Goal: Transaction & Acquisition: Obtain resource

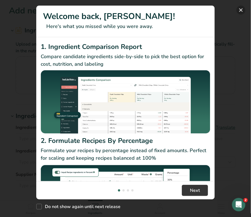
click at [241, 10] on button "New Features" at bounding box center [241, 10] width 9 height 9
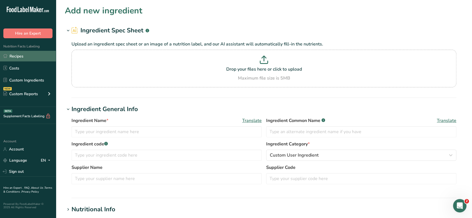
click at [25, 53] on link "Recipes" at bounding box center [28, 56] width 56 height 11
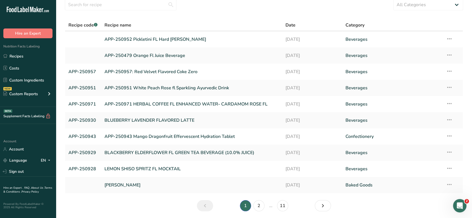
scroll to position [21, 0]
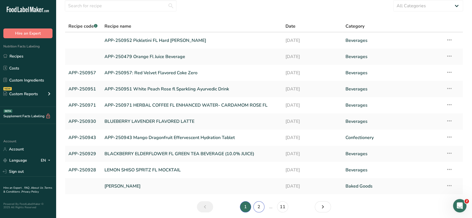
click at [258, 208] on link "2" at bounding box center [258, 206] width 11 height 11
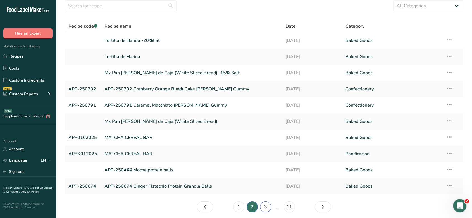
click at [264, 207] on link "3" at bounding box center [265, 206] width 11 height 11
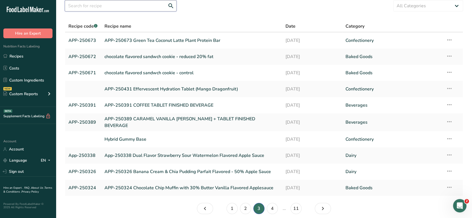
click at [155, 10] on input "text" at bounding box center [121, 5] width 112 height 11
type input "mango"
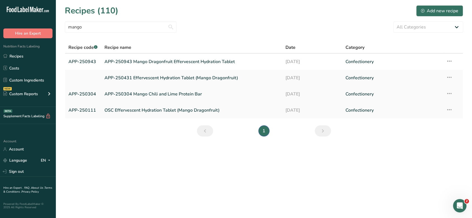
click at [187, 92] on link "APP-250304 Mango Chili and Lime Protein Bar" at bounding box center [191, 94] width 174 height 12
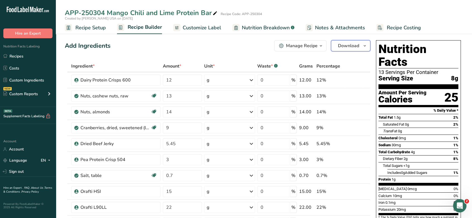
click at [352, 43] on span "Download" at bounding box center [348, 45] width 21 height 7
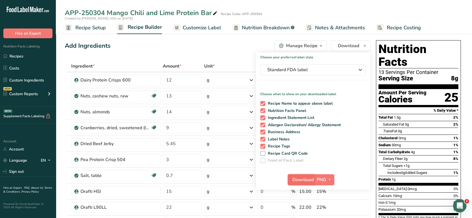
click at [304, 176] on span "Download" at bounding box center [302, 179] width 21 height 7
click at [374, 100] on div "Nutrition Facts 13 Servings Per Container Serving Size 8g Amount Per Serving Ca…" at bounding box center [418, 158] width 89 height 240
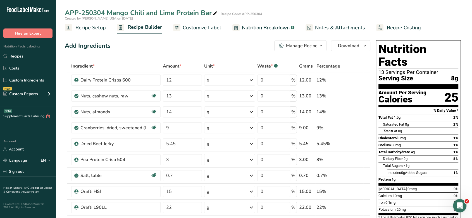
click at [381, 10] on div "APP-250304 Mango Chili and Lime Protein Bar Recipe Code: APP-250304" at bounding box center [264, 13] width 416 height 10
click at [83, 30] on span "Recipe Setup" at bounding box center [90, 28] width 30 height 8
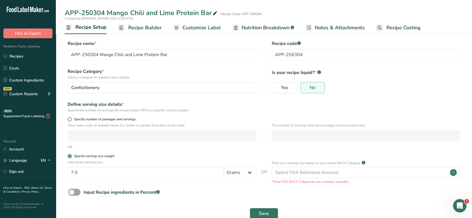
scroll to position [13, 0]
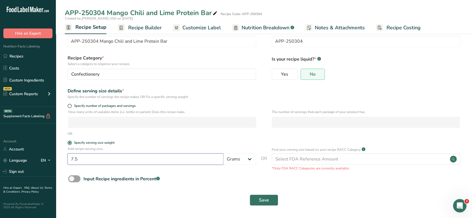
drag, startPoint x: 132, startPoint y: 163, endPoint x: 83, endPoint y: 156, distance: 49.1
click at [83, 156] on input "7.5" at bounding box center [146, 159] width 156 height 11
type input "7"
type input "60"
click at [249, 196] on div "Save" at bounding box center [263, 200] width 391 height 11
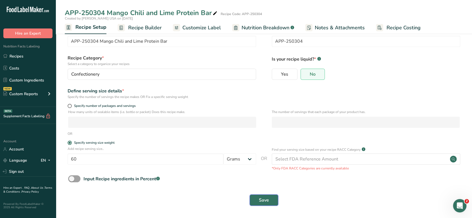
click at [255, 200] on button "Save" at bounding box center [264, 200] width 28 height 11
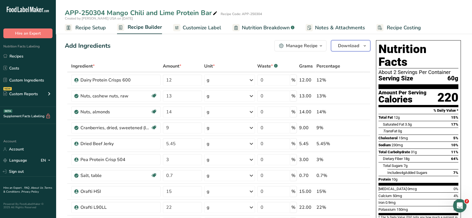
click at [352, 46] on span "Download" at bounding box center [348, 45] width 21 height 7
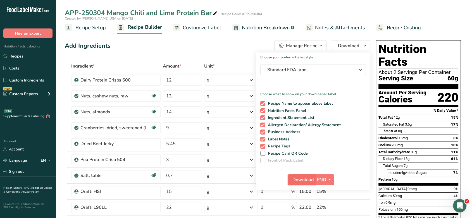
click at [302, 176] on span "Download" at bounding box center [302, 179] width 21 height 7
click at [85, 28] on span "Recipe Setup" at bounding box center [90, 28] width 30 height 8
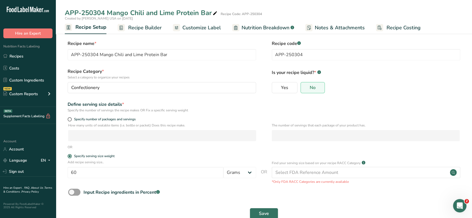
scroll to position [13, 0]
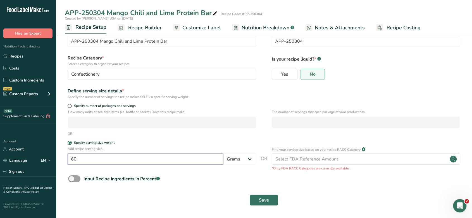
drag, startPoint x: 105, startPoint y: 162, endPoint x: 61, endPoint y: 157, distance: 43.8
click at [61, 157] on section "Recipe name * APP-250304 Mango Chili and Lime Protein Bar Recipe code .a-a{fill…" at bounding box center [264, 117] width 416 height 202
type input "9.5"
click at [262, 200] on span "Save" at bounding box center [264, 200] width 10 height 7
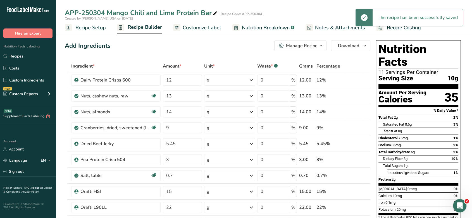
click at [151, 28] on span "Recipe Builder" at bounding box center [145, 27] width 34 height 8
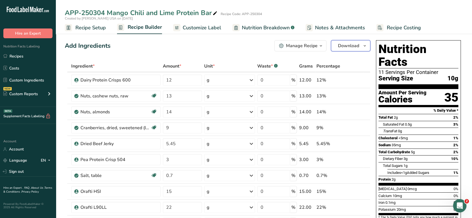
click at [344, 46] on span "Download" at bounding box center [348, 45] width 21 height 7
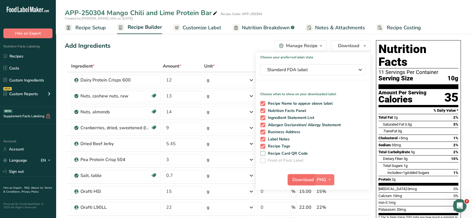
click at [306, 183] on button "Download" at bounding box center [301, 179] width 27 height 11
click at [20, 55] on link "Recipes" at bounding box center [28, 56] width 56 height 11
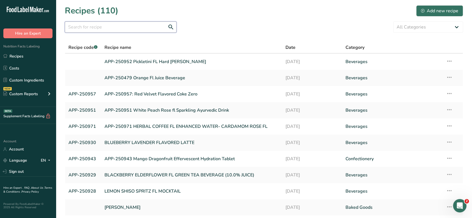
click at [156, 28] on input "text" at bounding box center [121, 27] width 112 height 11
type input "green tea"
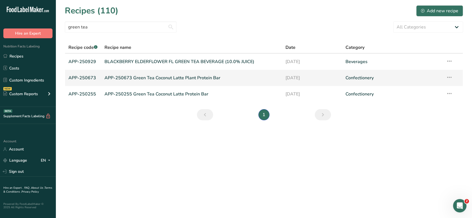
click at [200, 78] on link "APP-250673 Green Tea Coconut Latte Plant Protein Bar" at bounding box center [191, 78] width 174 height 12
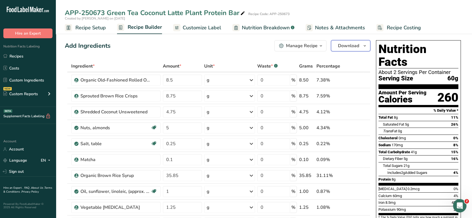
click at [359, 47] on span "Download" at bounding box center [348, 45] width 21 height 7
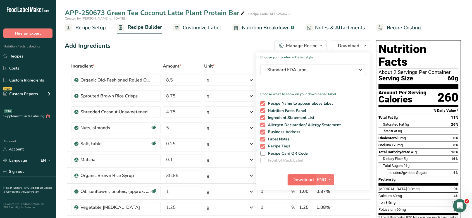
click at [304, 180] on span "Download" at bounding box center [302, 179] width 21 height 7
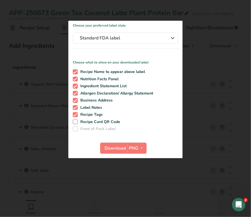
click at [198, 16] on div at bounding box center [125, 108] width 251 height 217
